Goal: Task Accomplishment & Management: Use online tool/utility

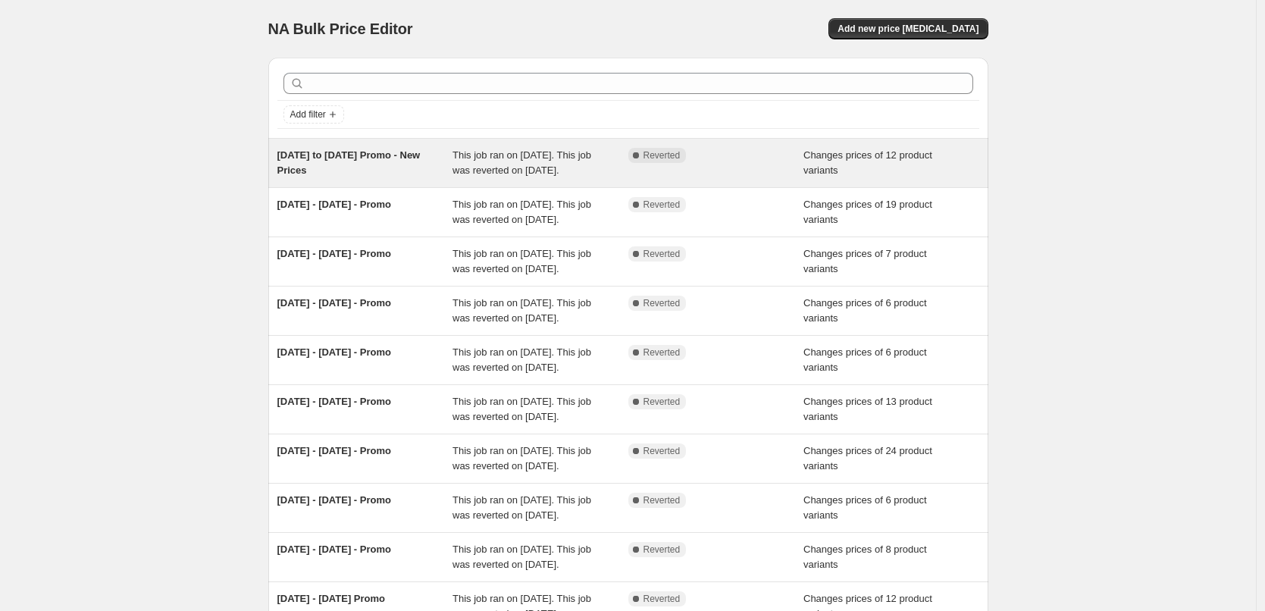
click at [363, 153] on span "[DATE] to [DATE] Promo - New Prices" at bounding box center [348, 162] width 143 height 27
